Goal: Check status: Check status

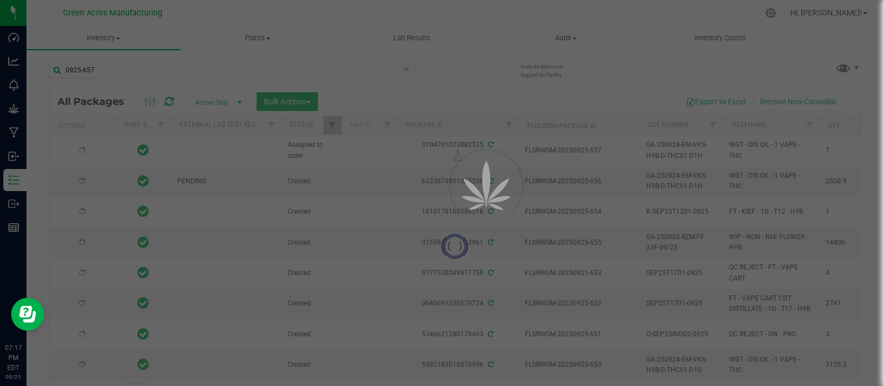
type input "0925-657"
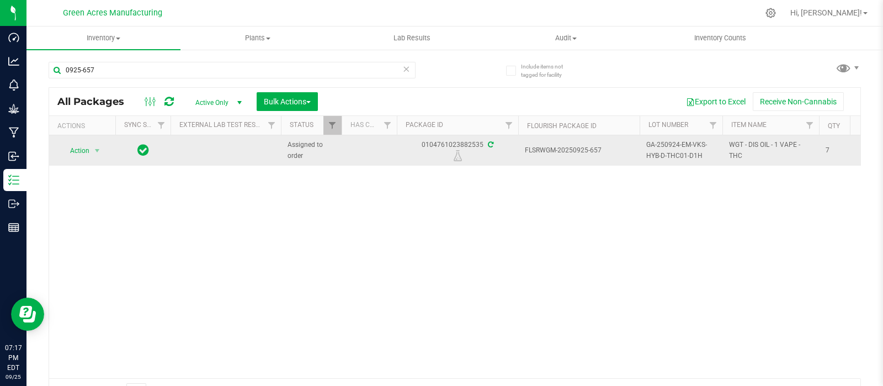
click at [701, 160] on span "GA-250924-EM-VKS-HYB-D-THC01-D1H" at bounding box center [681, 150] width 70 height 21
click at [713, 151] on input "GA-250924-EM-VKS-HYB-D-THC01-D1H" at bounding box center [678, 150] width 79 height 17
type input "GA-250924-EM-VKS-HYB-D-THC01-D1A-H"
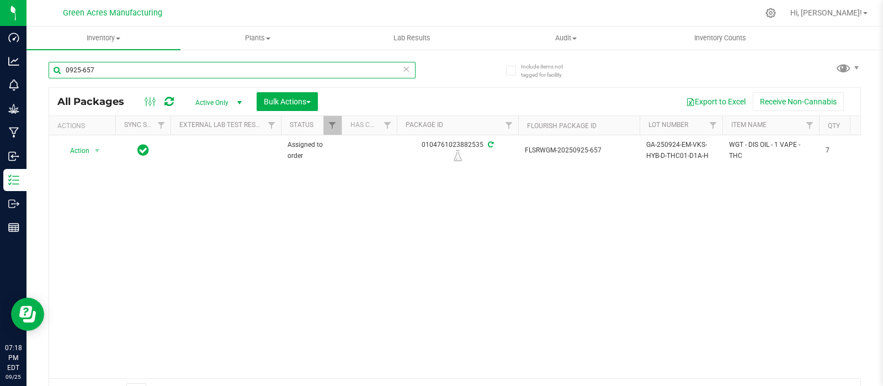
drag, startPoint x: 105, startPoint y: 67, endPoint x: 50, endPoint y: 70, distance: 55.3
click at [50, 70] on input "0925-657" at bounding box center [232, 70] width 367 height 17
